Goal: Task Accomplishment & Management: Use online tool/utility

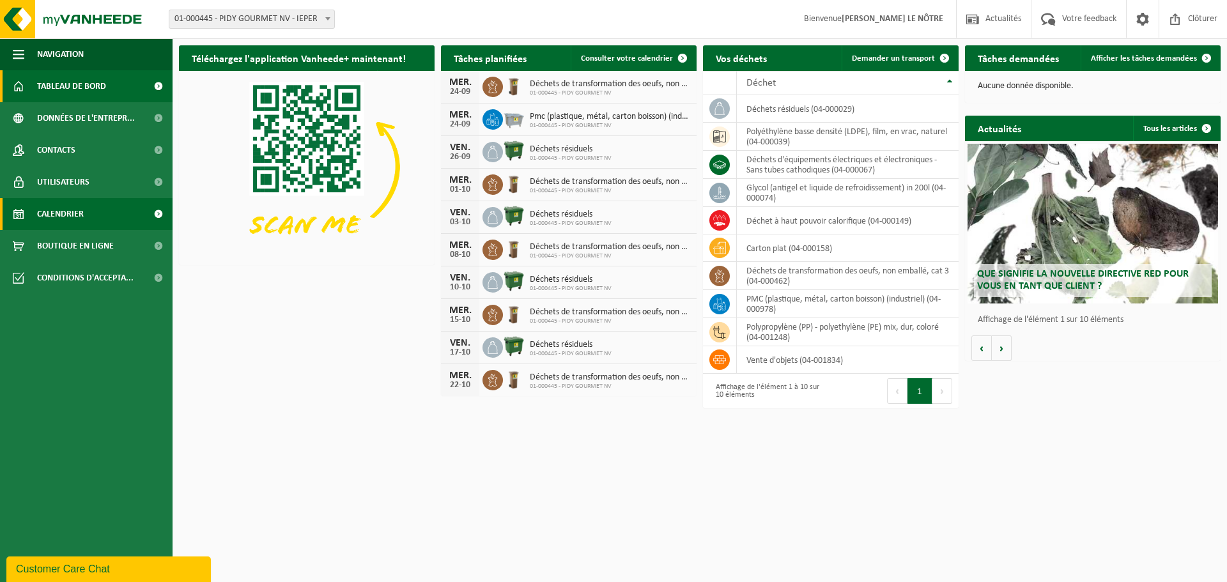
click at [106, 209] on link "Calendrier" at bounding box center [86, 214] width 173 height 32
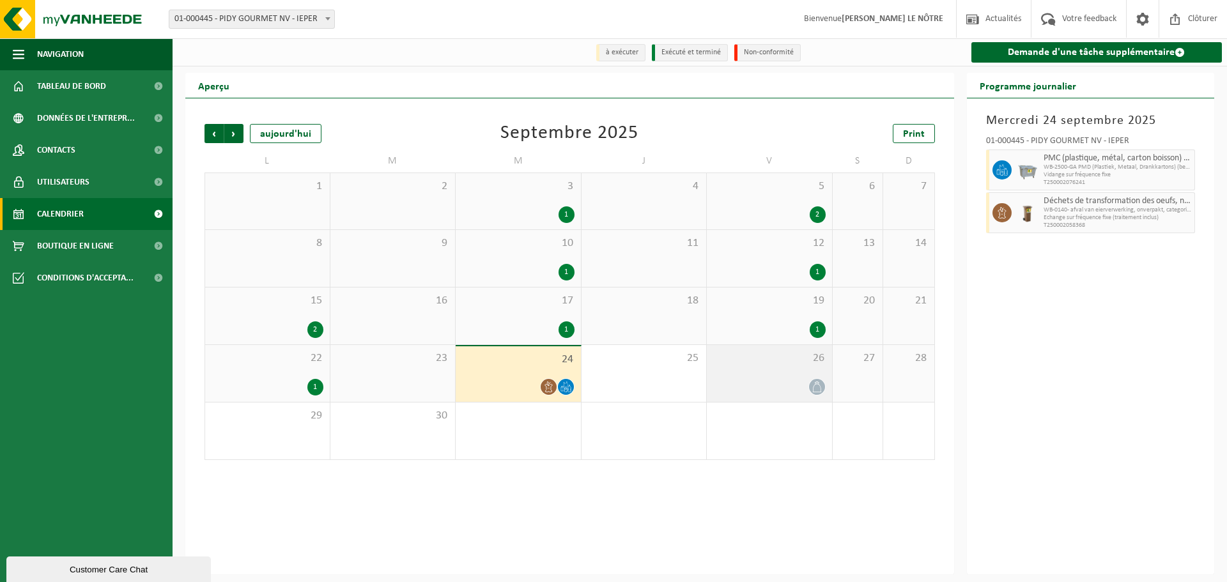
click at [750, 378] on div "26" at bounding box center [769, 373] width 125 height 57
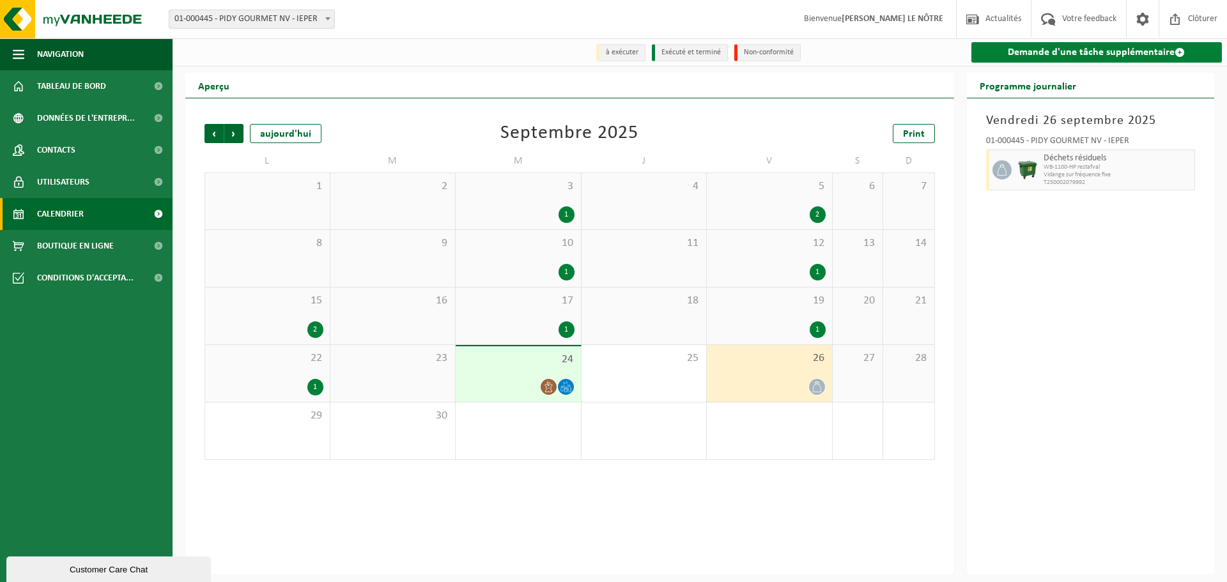
click at [1033, 61] on link "Demande d'une tâche supplémentaire" at bounding box center [1097, 52] width 251 height 20
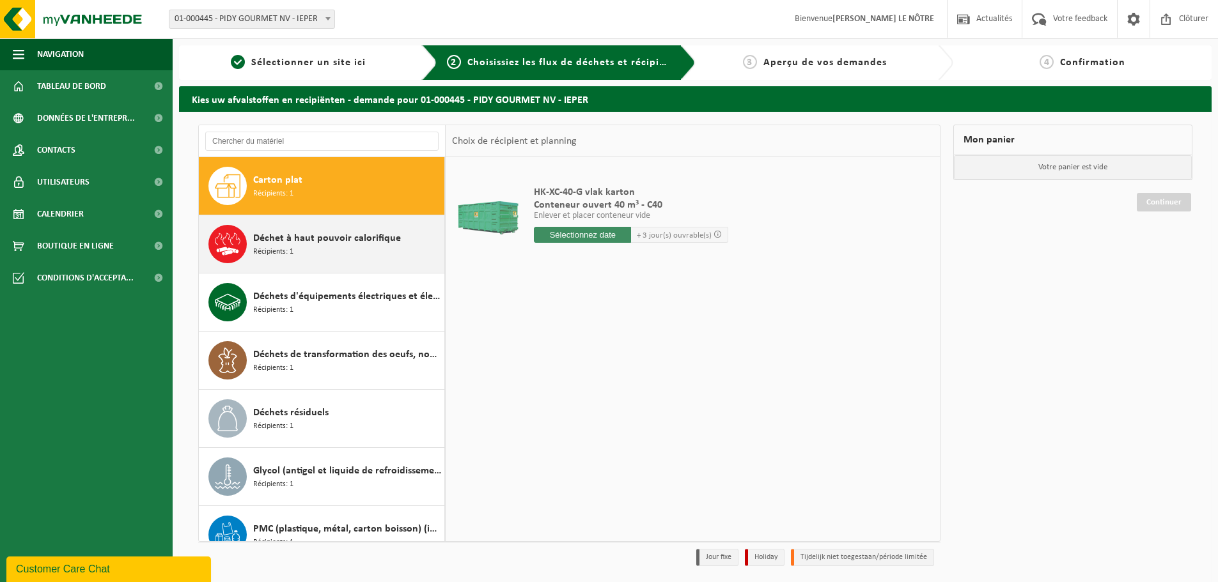
click at [286, 248] on span "Récipients: 1" at bounding box center [273, 252] width 40 height 12
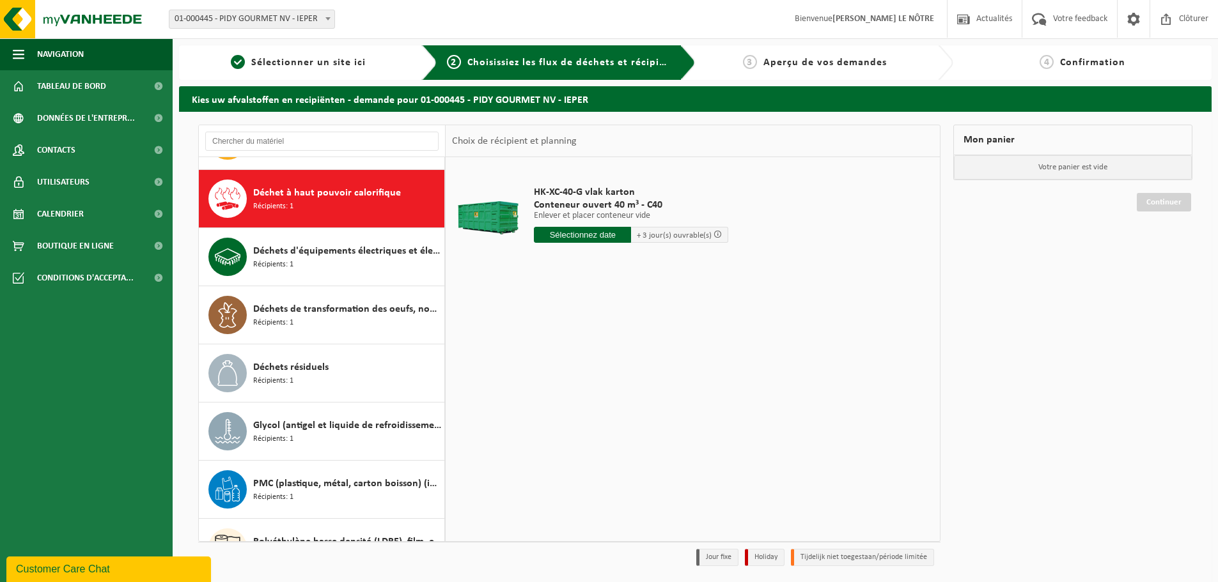
scroll to position [58, 0]
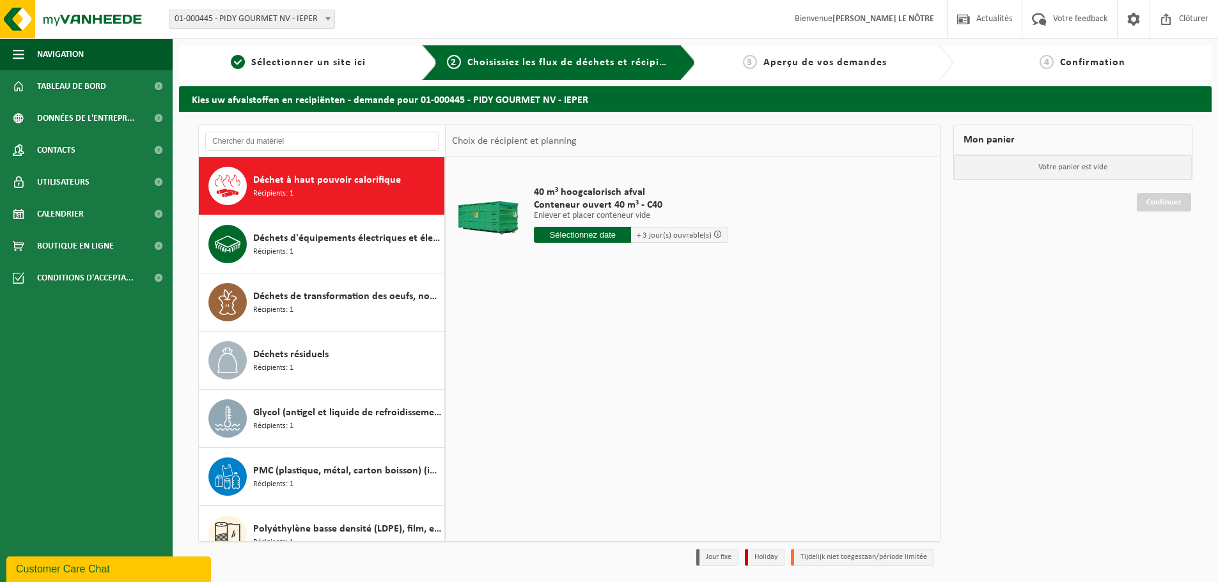
click at [588, 236] on input "text" at bounding box center [582, 235] width 97 height 16
click at [634, 371] on div "26" at bounding box center [635, 369] width 22 height 20
type input "à partir de 2025-09-26"
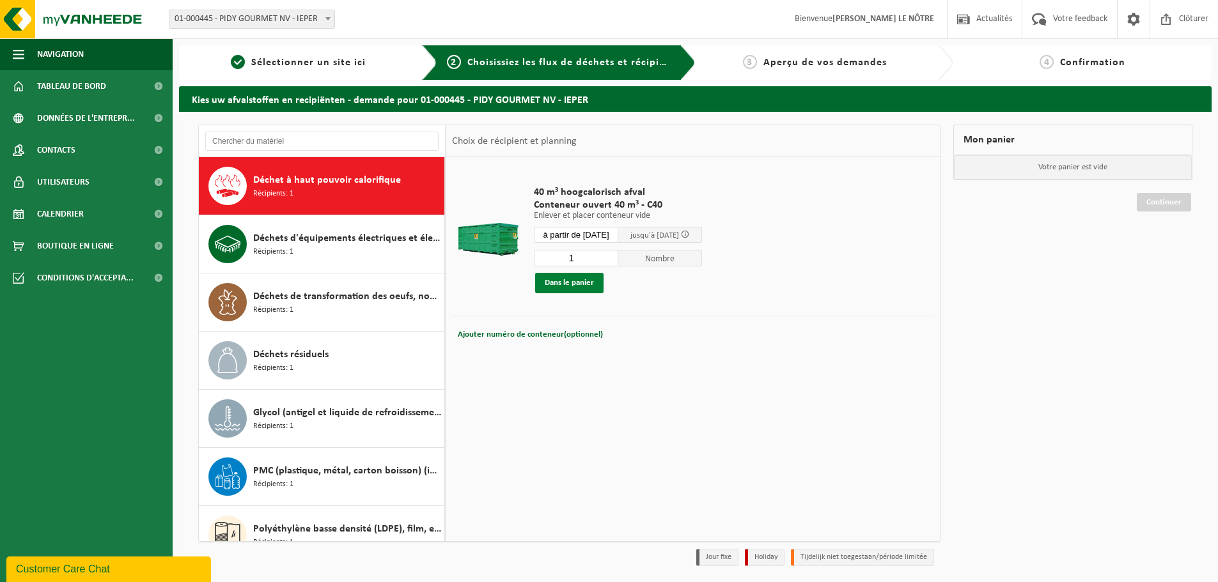
click at [575, 286] on button "Dans le panier" at bounding box center [569, 283] width 68 height 20
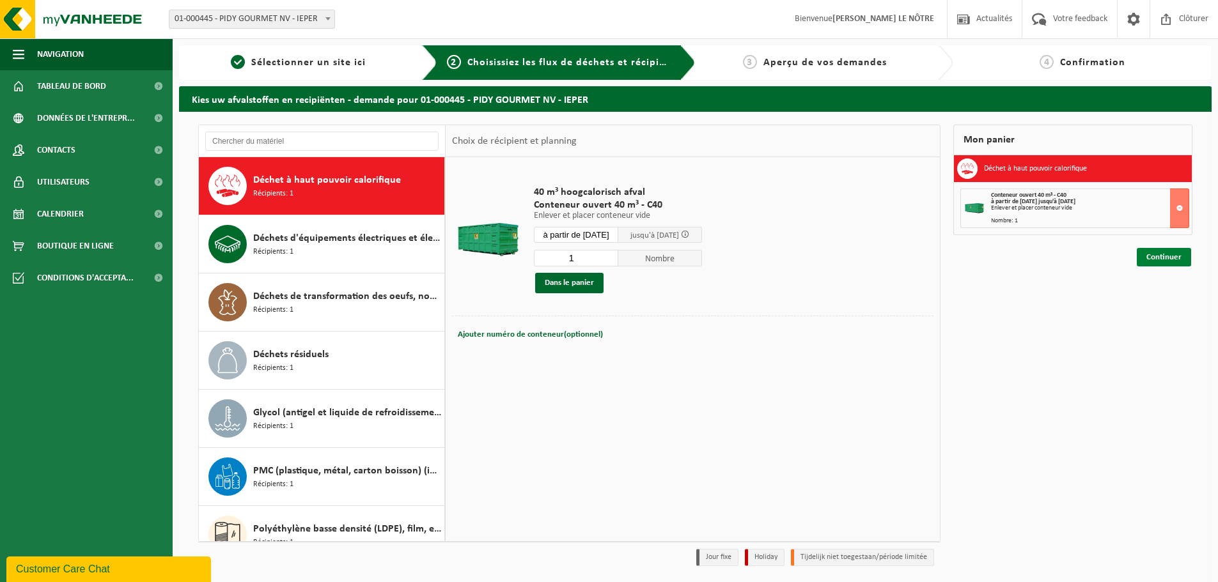
click at [1164, 255] on link "Continuer" at bounding box center [1163, 257] width 54 height 19
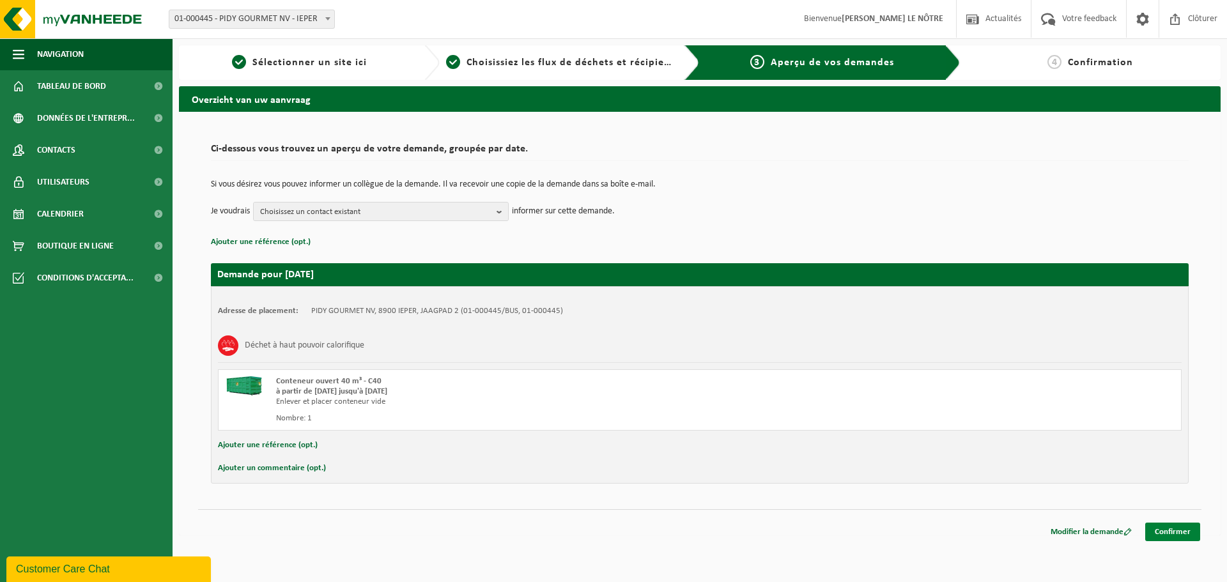
click at [1158, 524] on link "Confirmer" at bounding box center [1172, 532] width 55 height 19
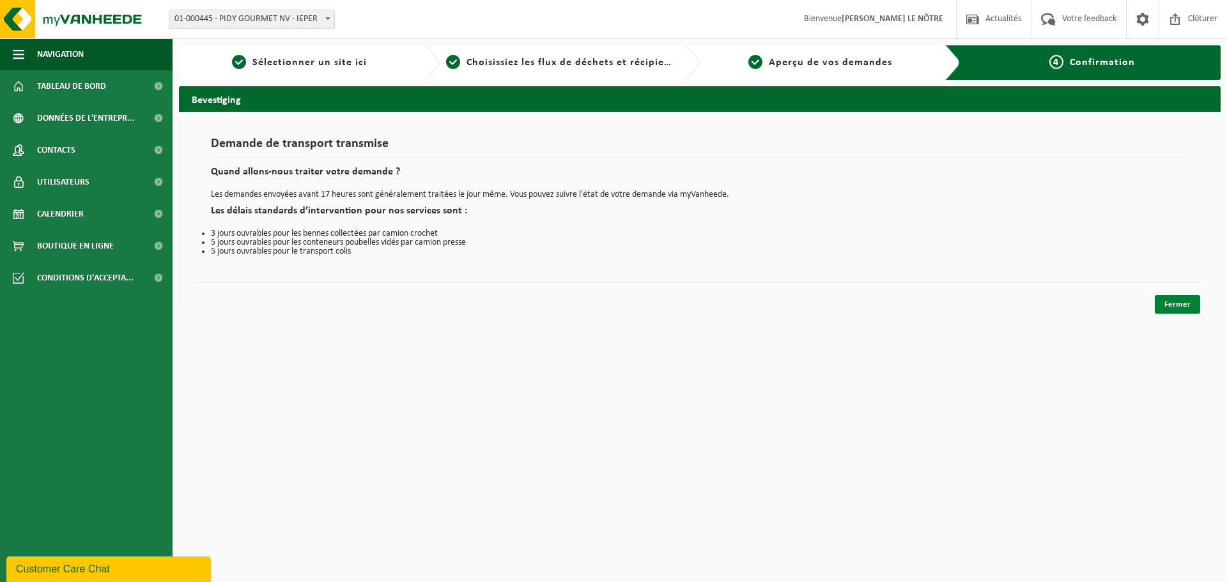
click at [1174, 303] on link "Fermer" at bounding box center [1177, 304] width 45 height 19
